Goal: Manage account settings

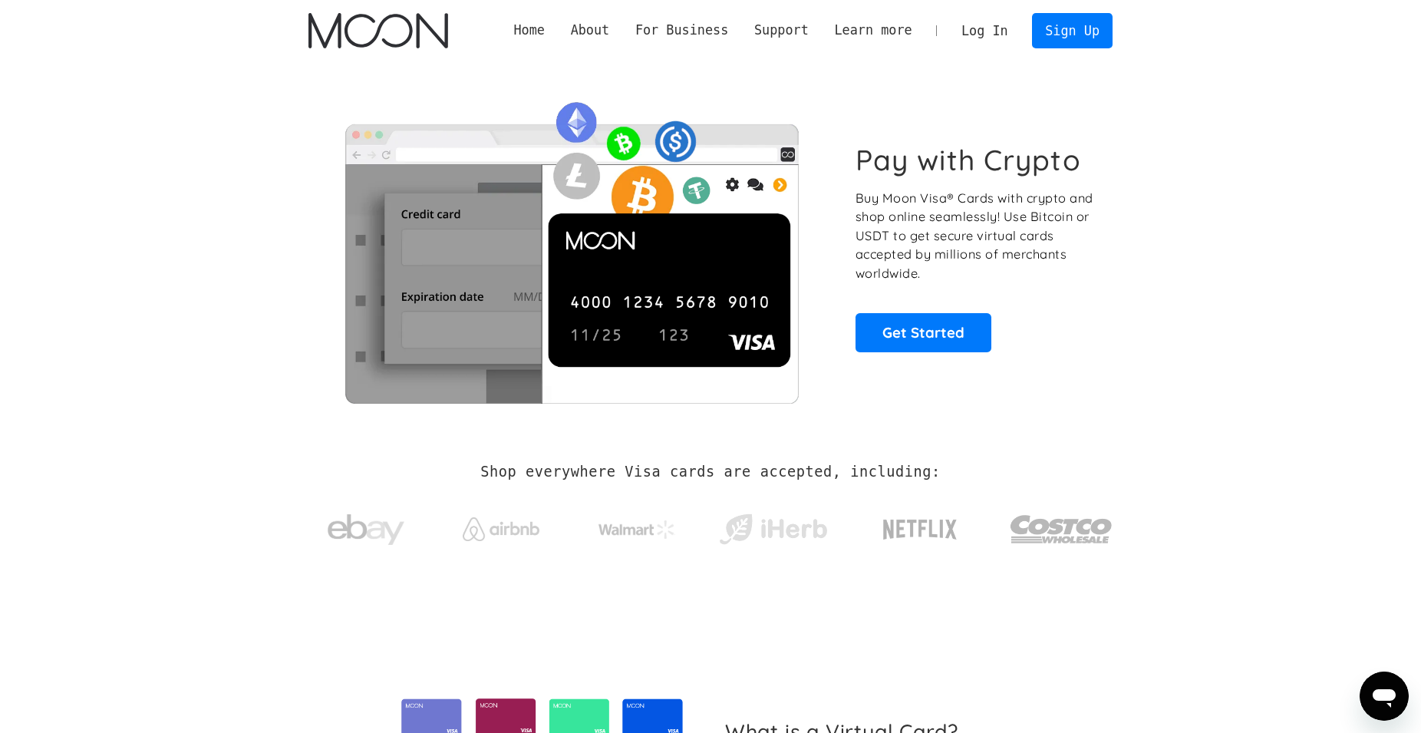
click at [999, 28] on link "Log In" at bounding box center [984, 31] width 72 height 34
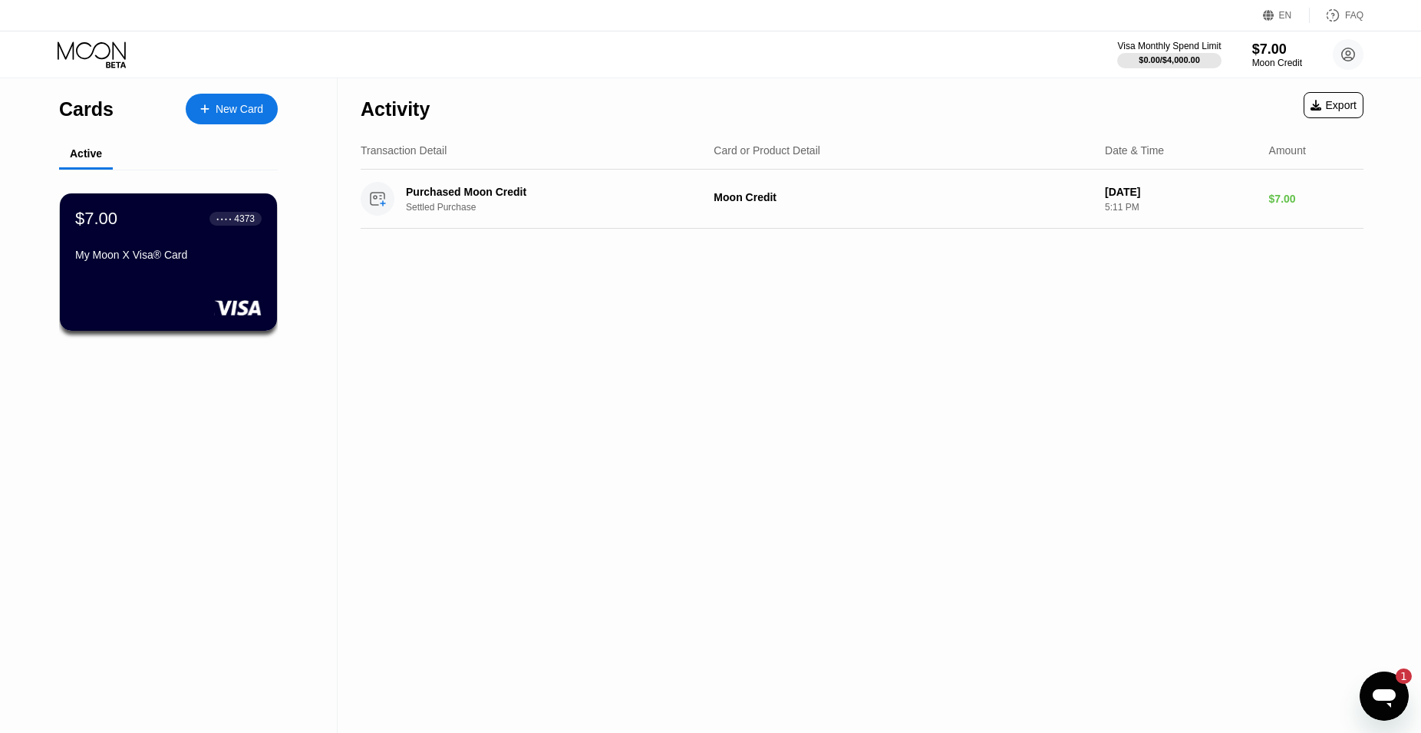
click at [1365, 684] on div "Open messaging window, 1 unread message" at bounding box center [1384, 696] width 46 height 46
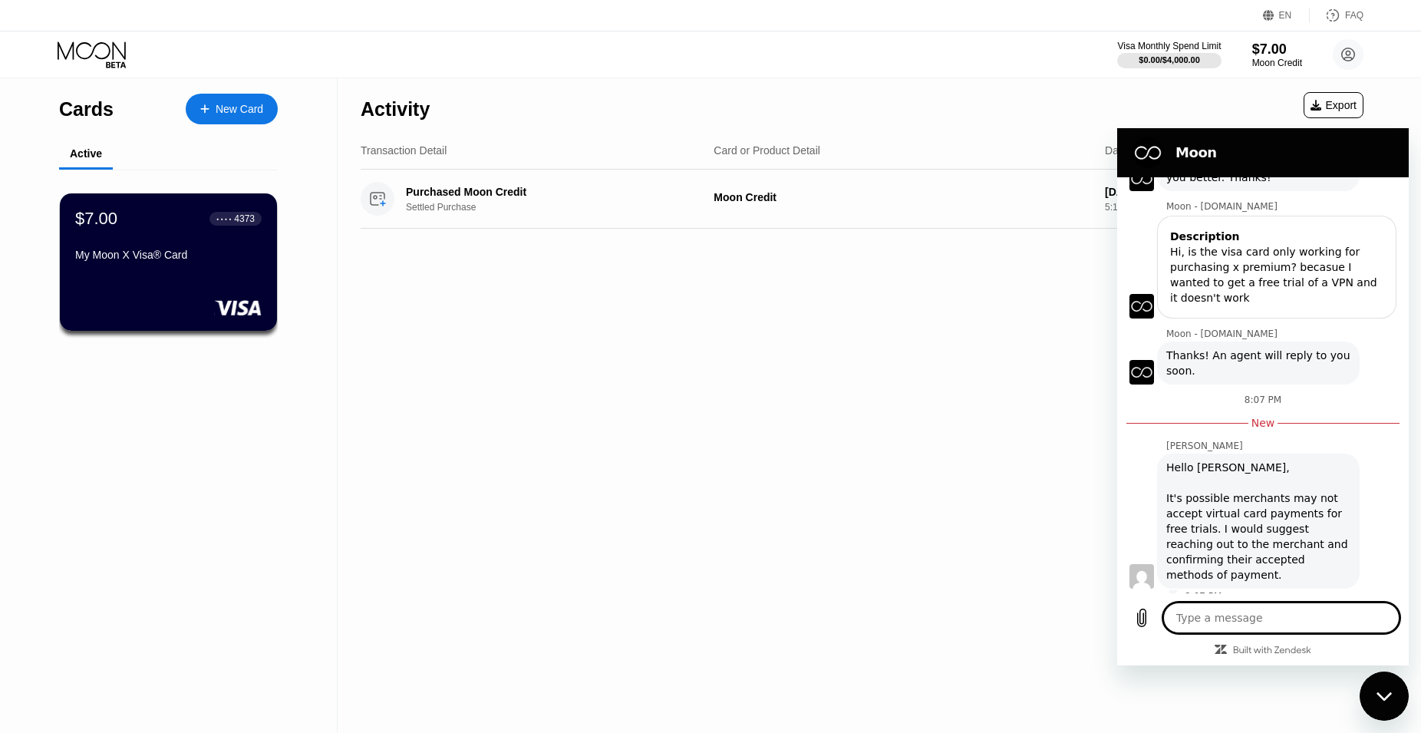
scroll to position [133, 0]
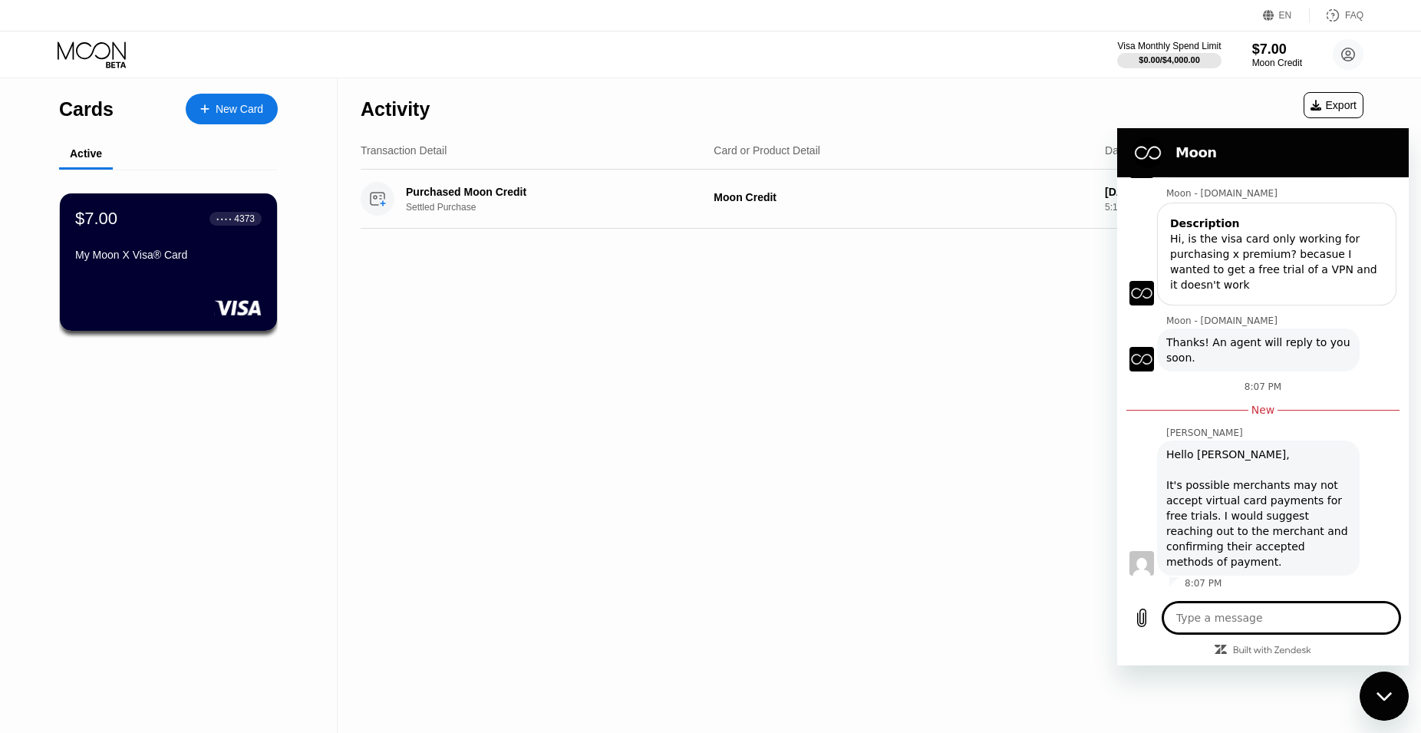
click at [917, 405] on div "Activity Export Transaction Detail Card or Product Detail Date & Time Amount Pu…" at bounding box center [862, 405] width 1049 height 654
click at [1202, 118] on div "Activity Export" at bounding box center [862, 105] width 1003 height 54
drag, startPoint x: 1375, startPoint y: 697, endPoint x: 2702, endPoint y: 1345, distance: 1477.5
click at [1375, 697] on div "Close messaging window" at bounding box center [1384, 696] width 46 height 46
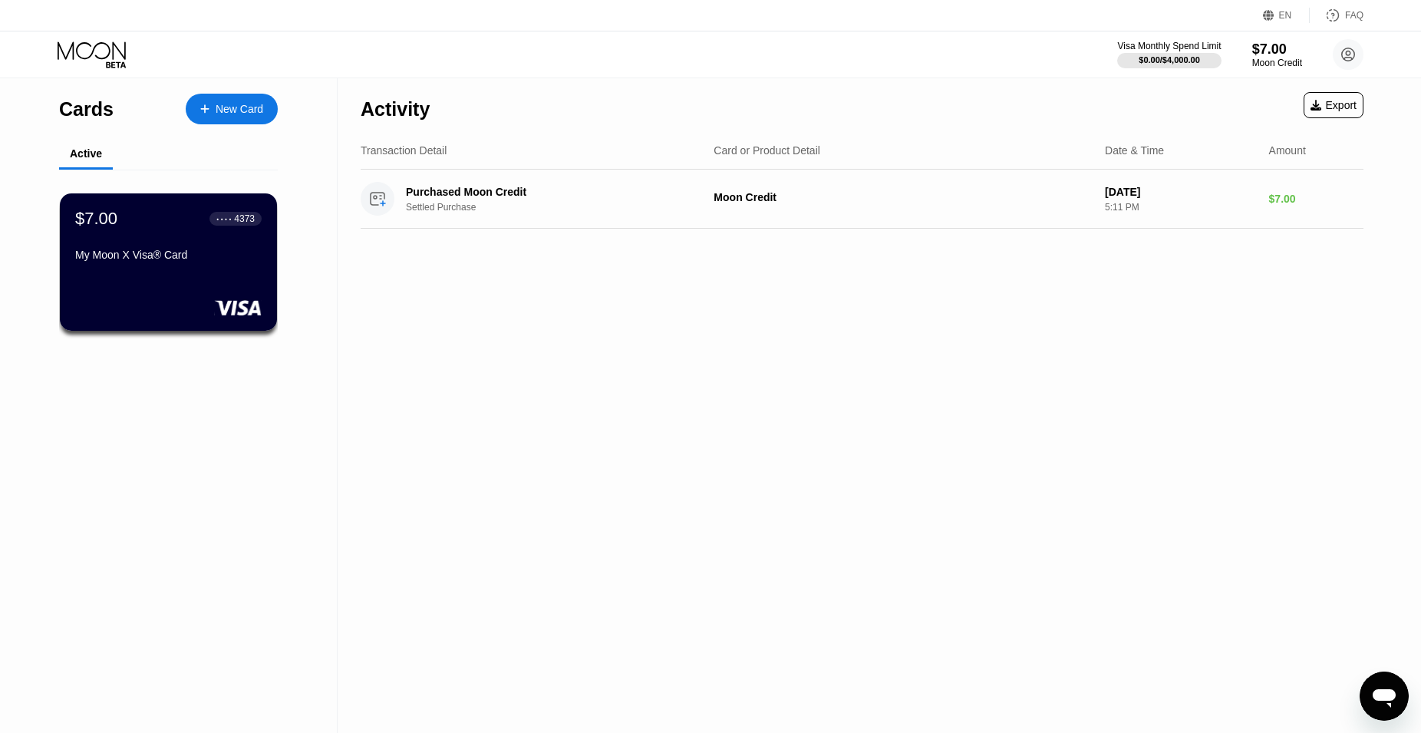
click at [996, 413] on div "Activity Export Transaction Detail Card or Product Detail Date & Time Amount Pu…" at bounding box center [862, 405] width 1049 height 654
type textarea "x"
